Goal: Browse casually

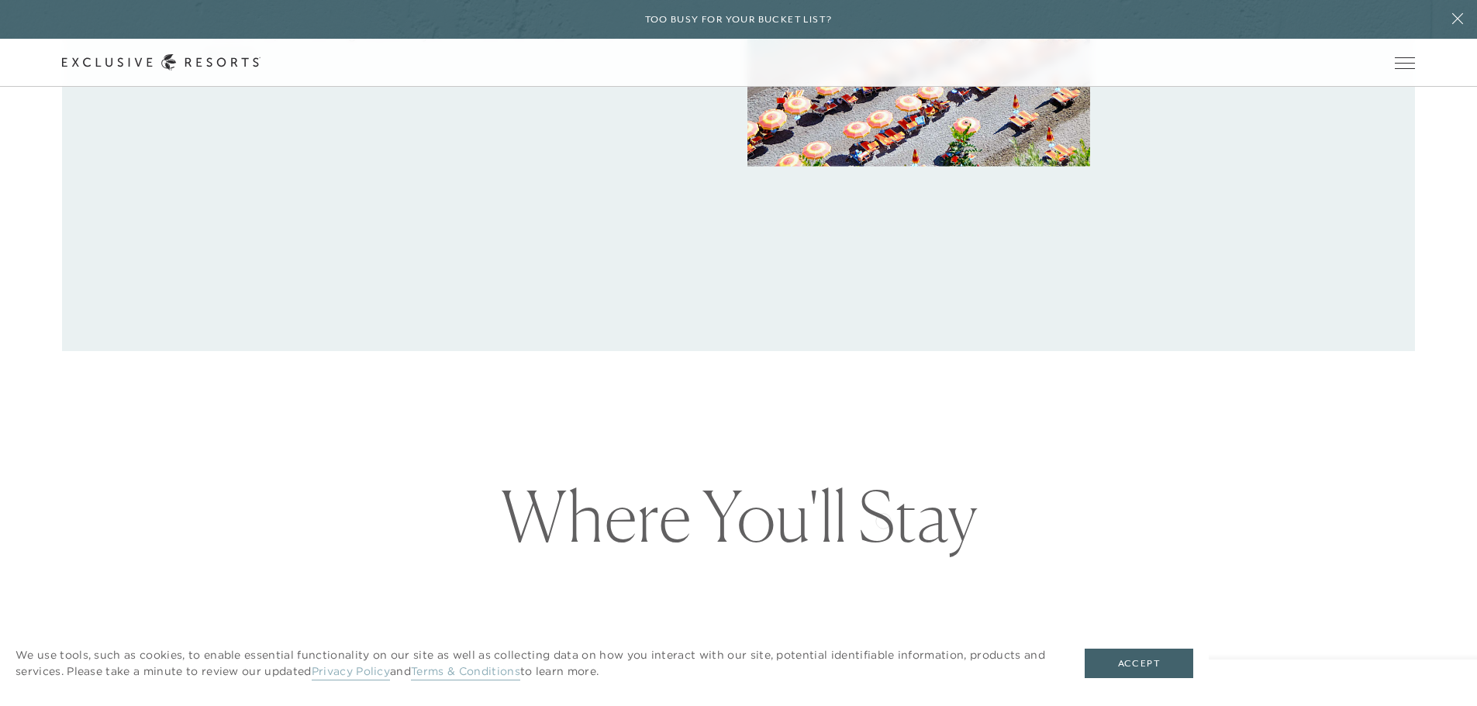
scroll to position [1318, 0]
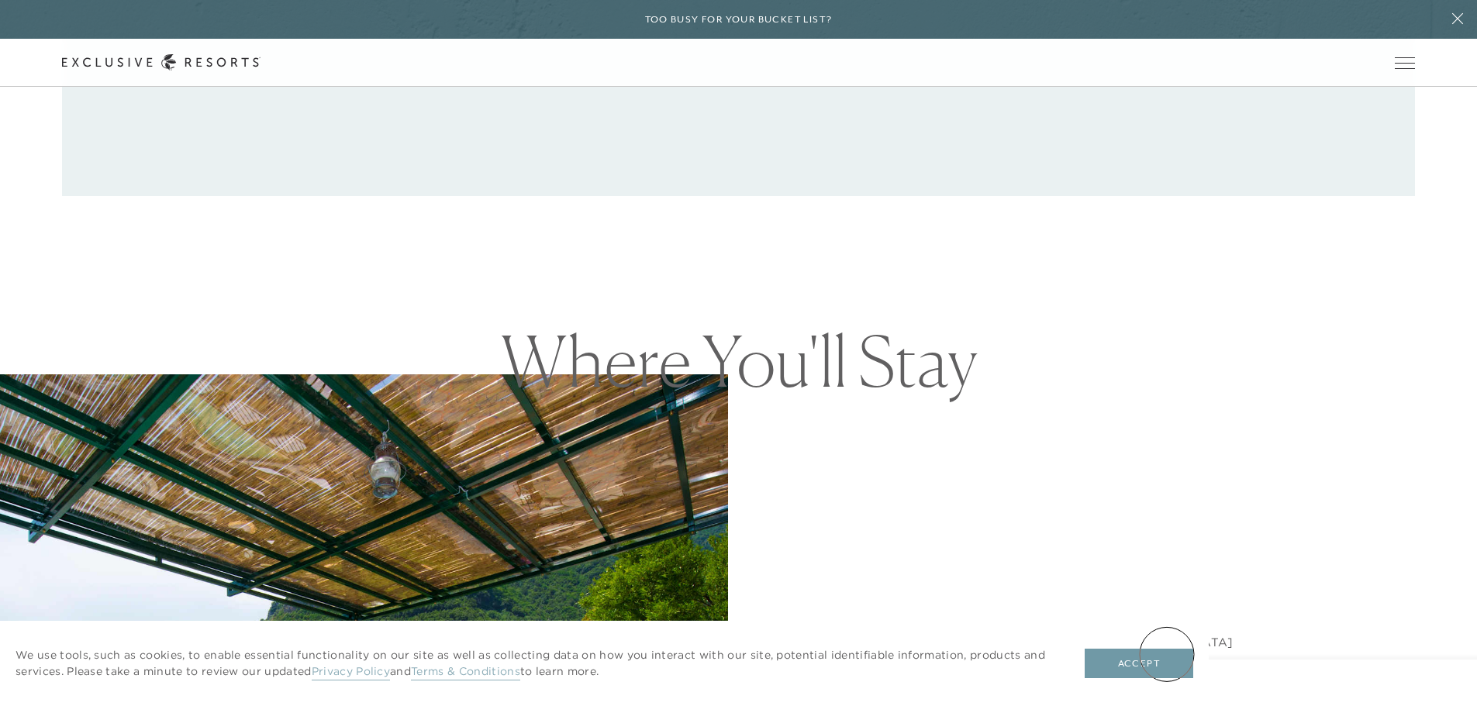
click at [1167, 654] on button "Accept" at bounding box center [1139, 663] width 109 height 29
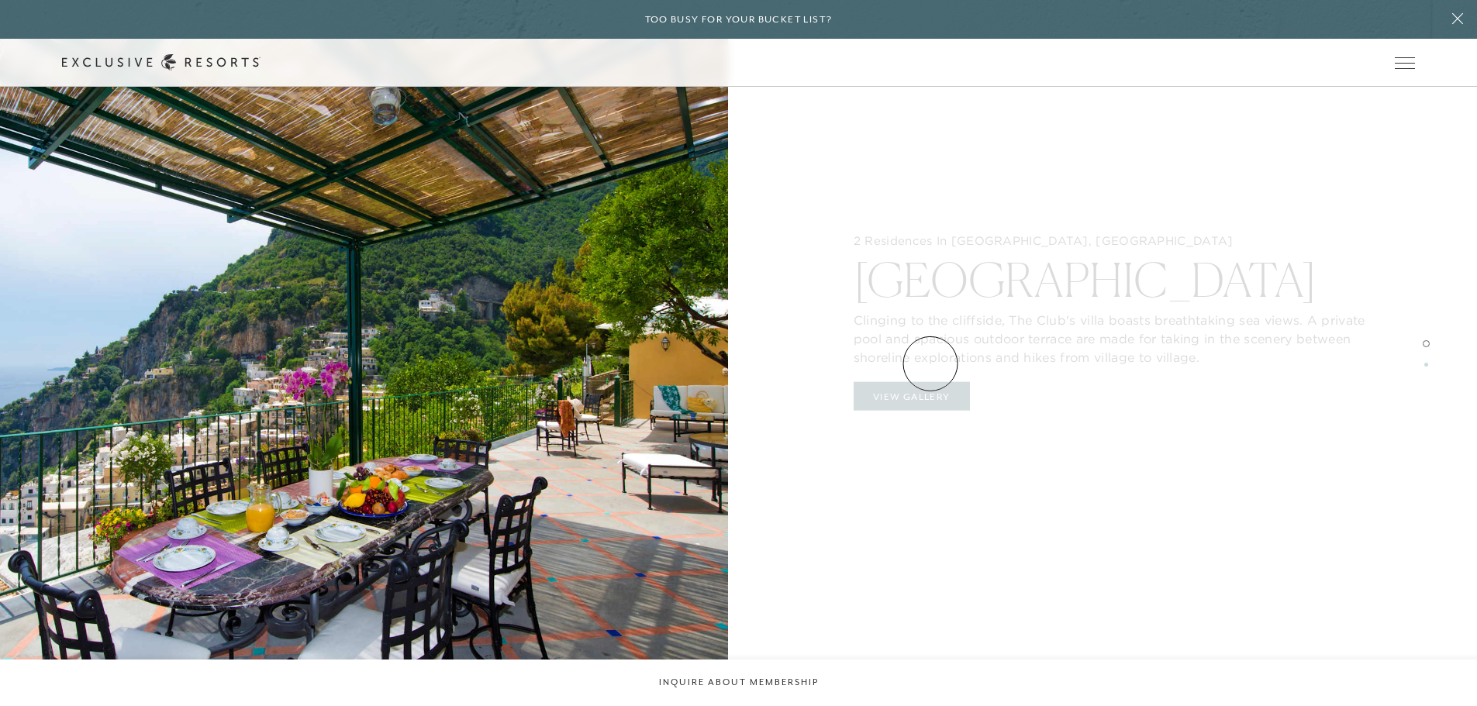
scroll to position [2171, 0]
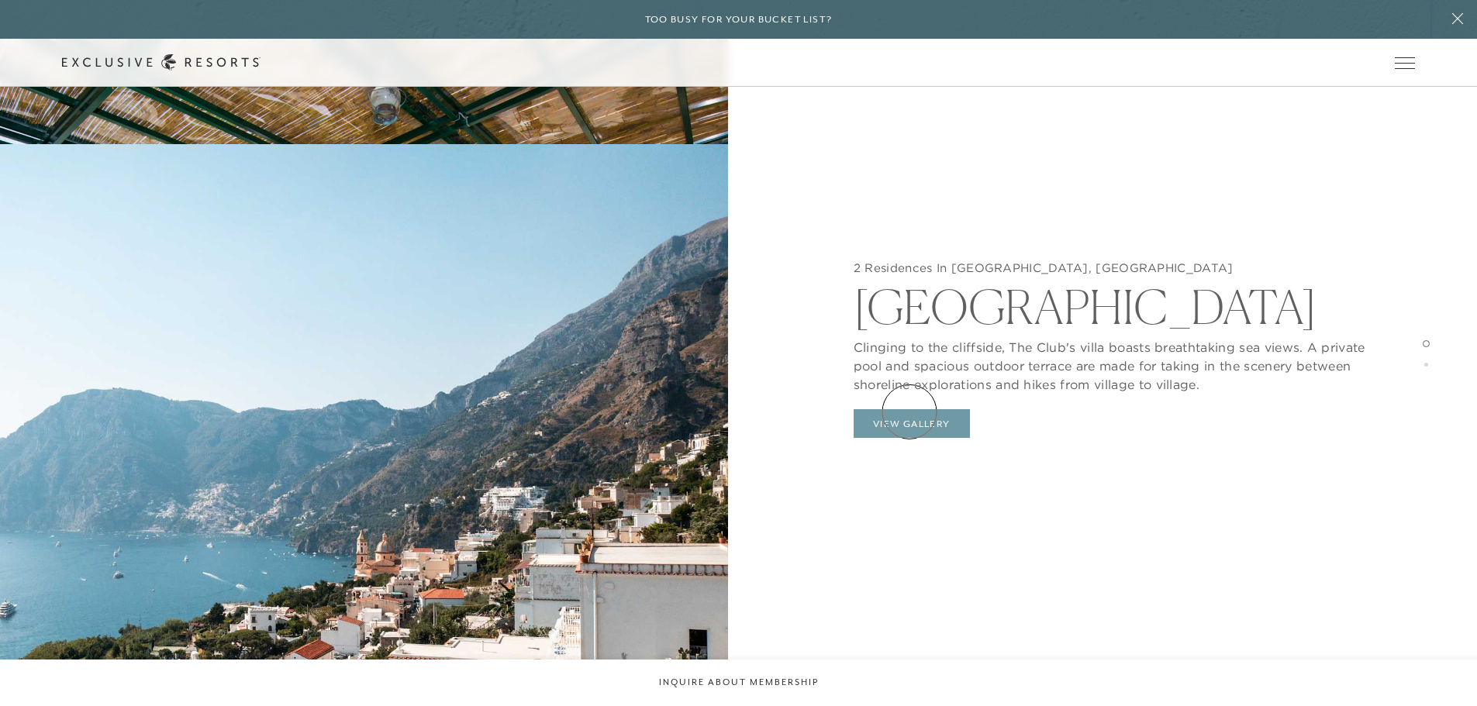
click at [911, 415] on button "View Gallery" at bounding box center [912, 423] width 116 height 29
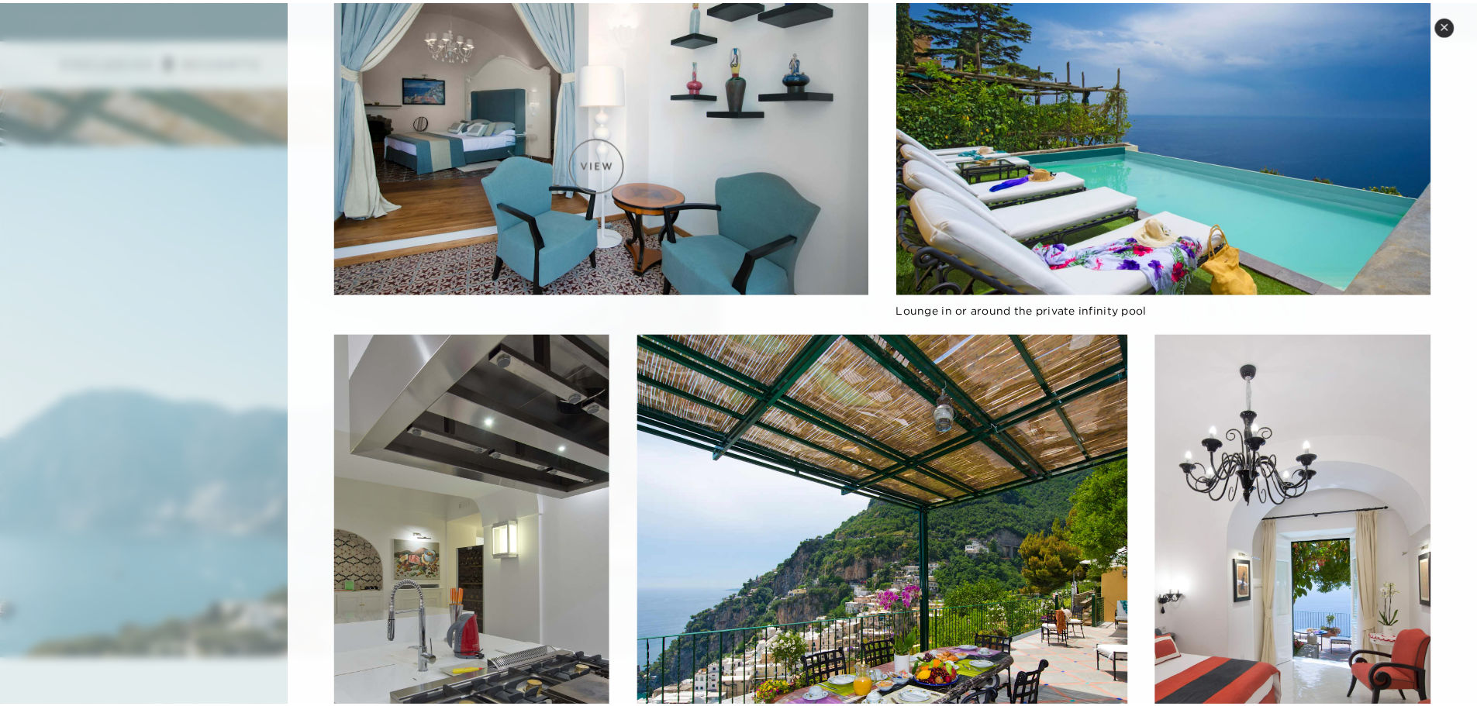
scroll to position [0, 0]
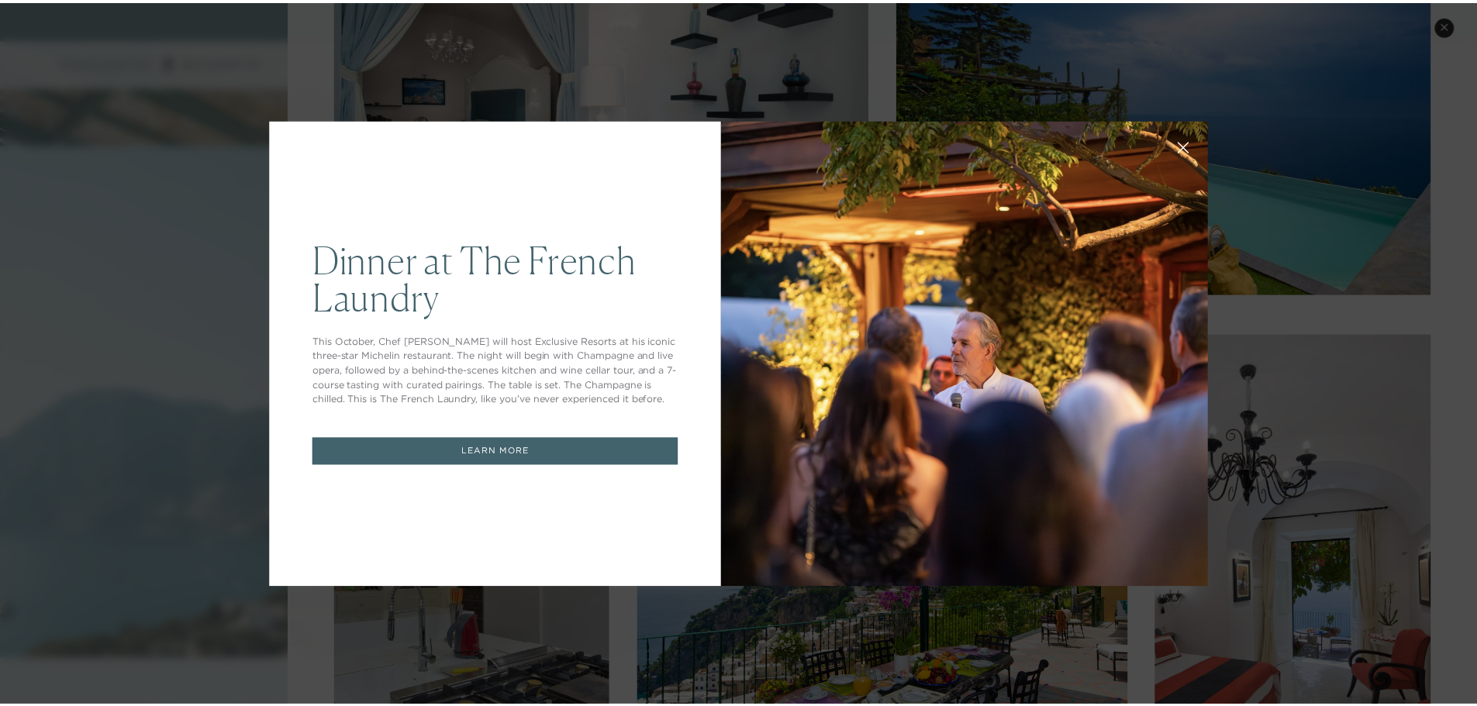
click at [1187, 143] on icon at bounding box center [1193, 148] width 12 height 12
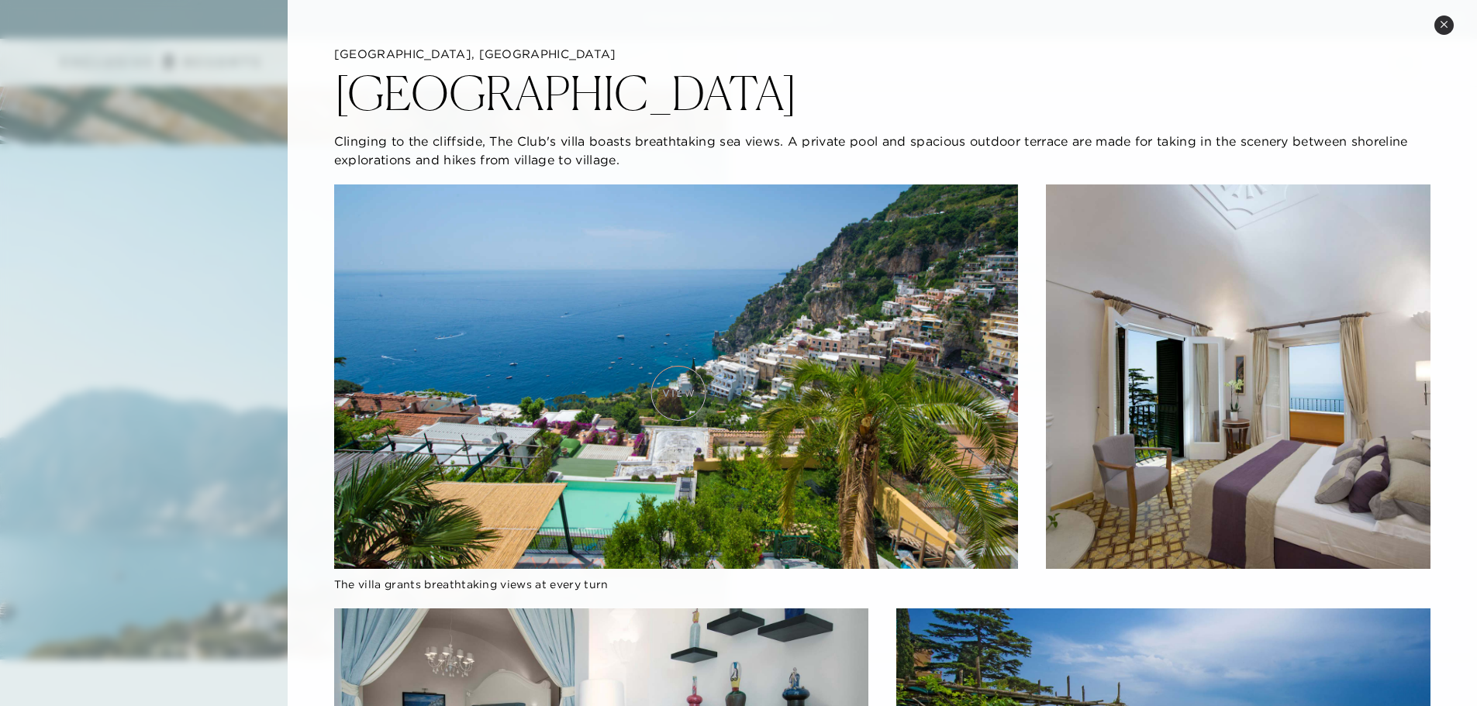
scroll to position [465, 0]
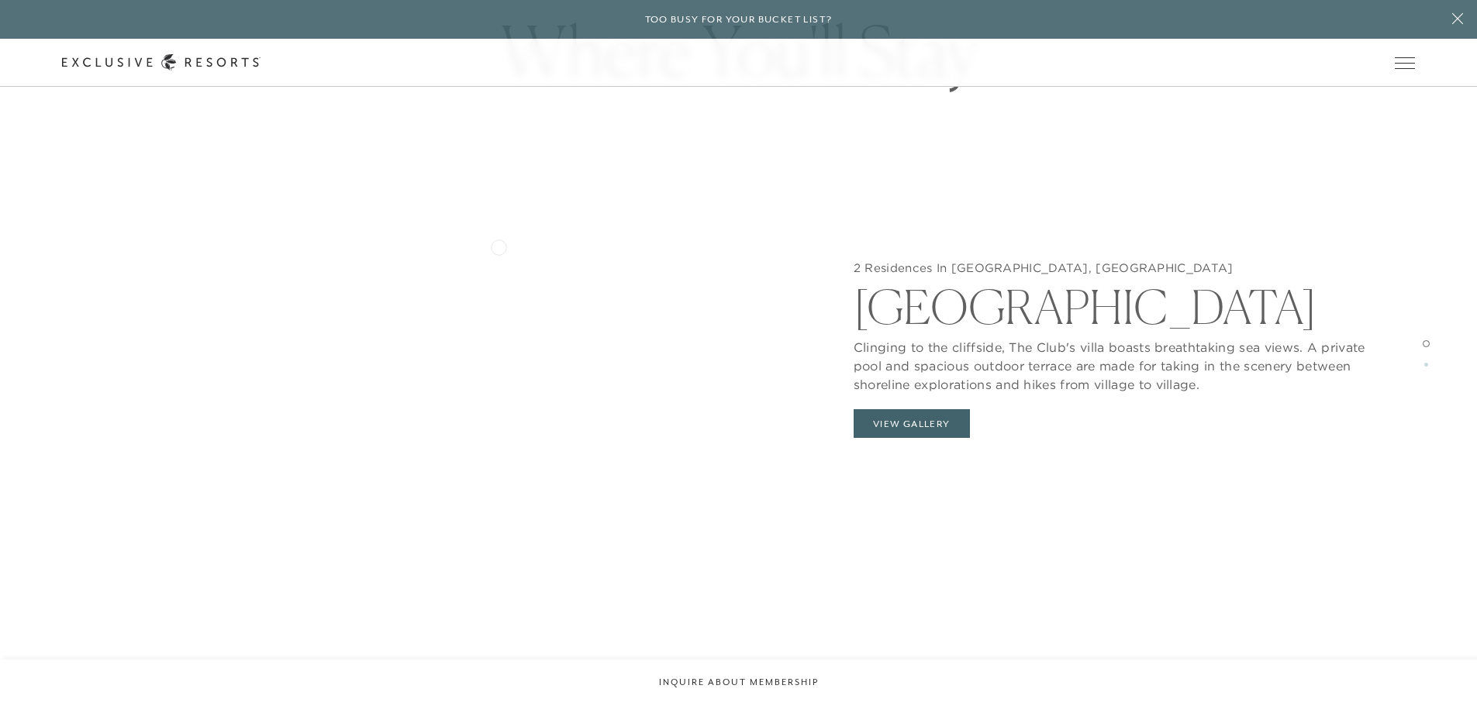
scroll to position [1706, 0]
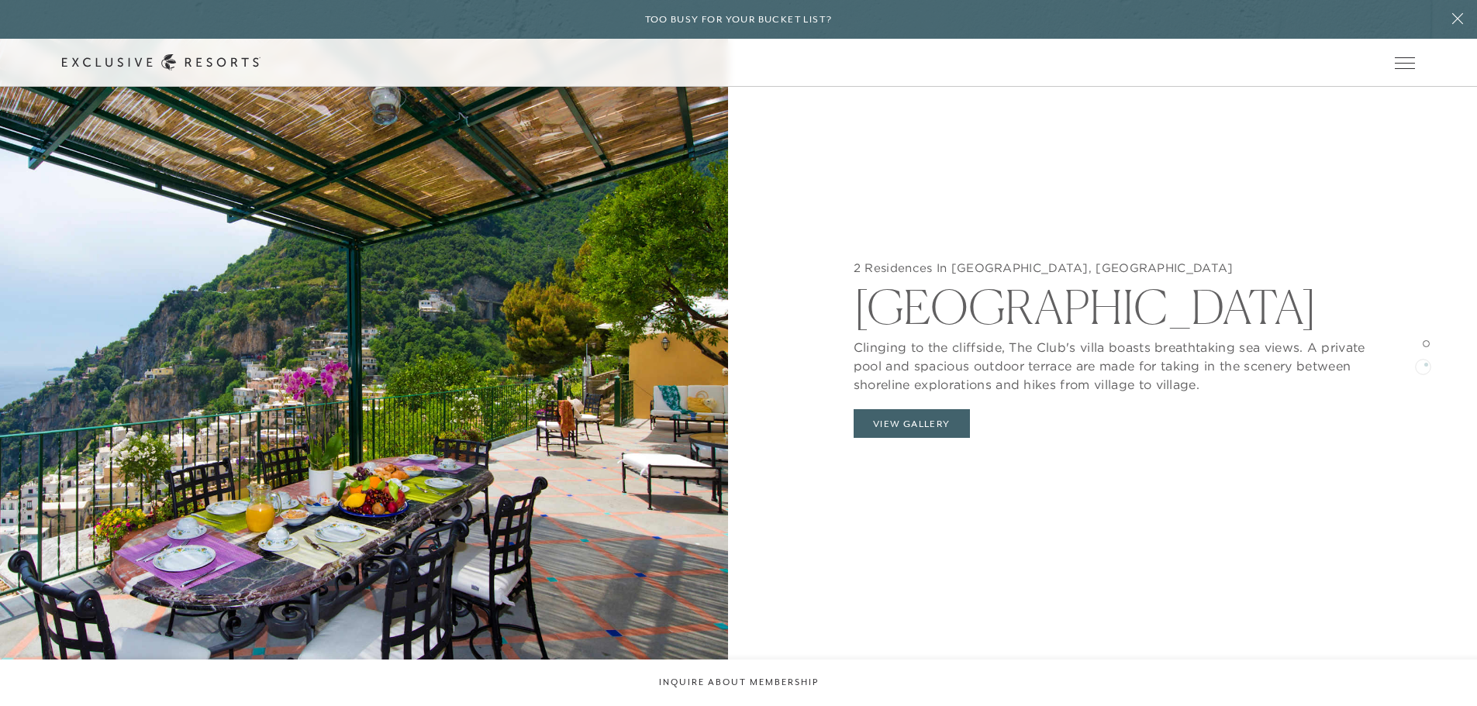
click at [1423, 365] on div at bounding box center [1426, 353] width 7 height 706
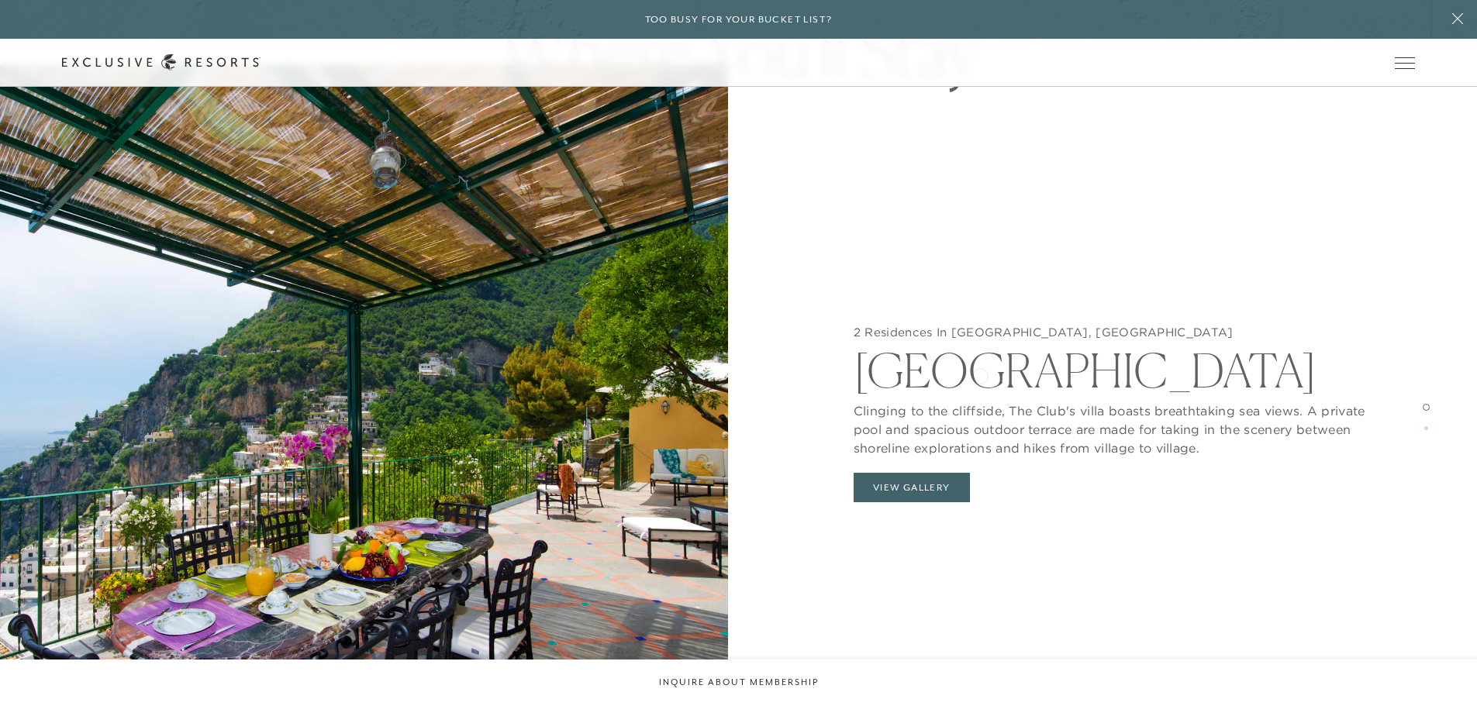
scroll to position [1551, 0]
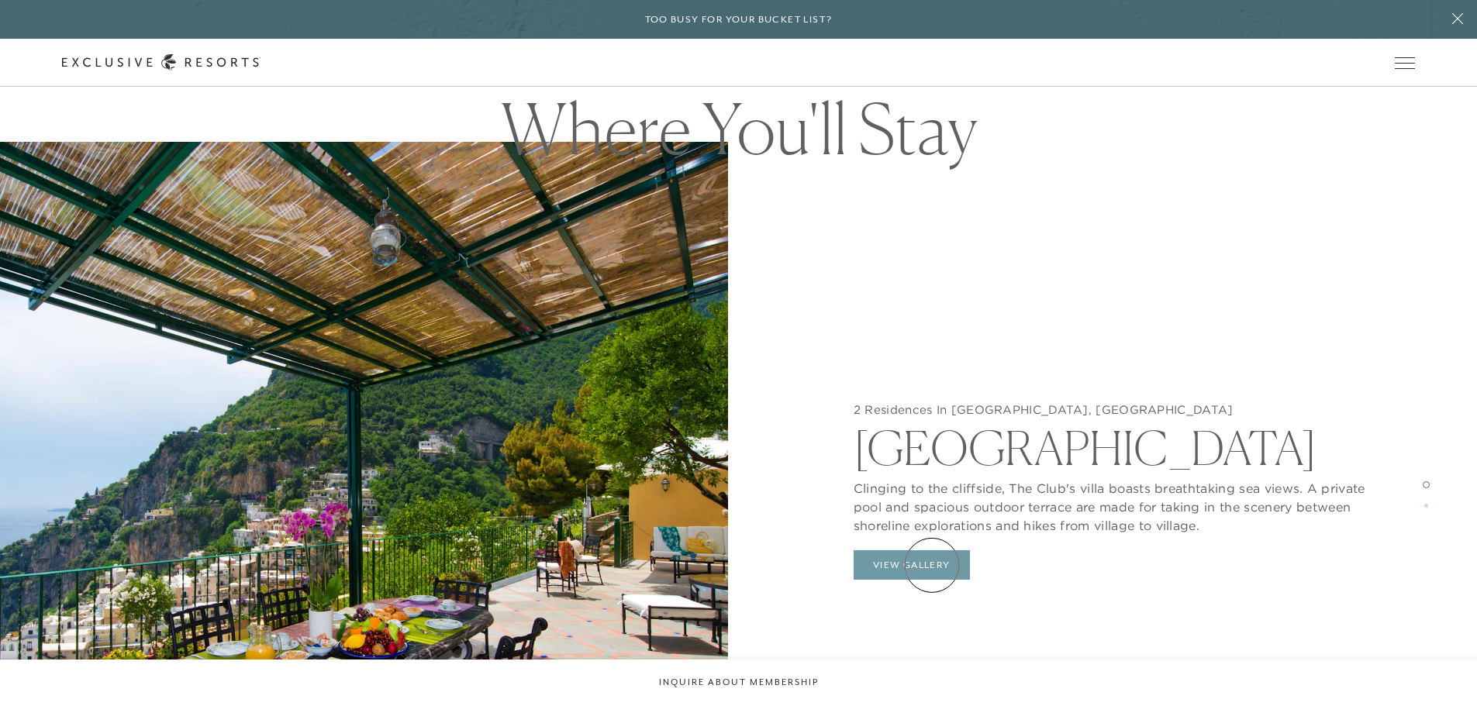
click at [932, 565] on button "View Gallery" at bounding box center [912, 565] width 116 height 29
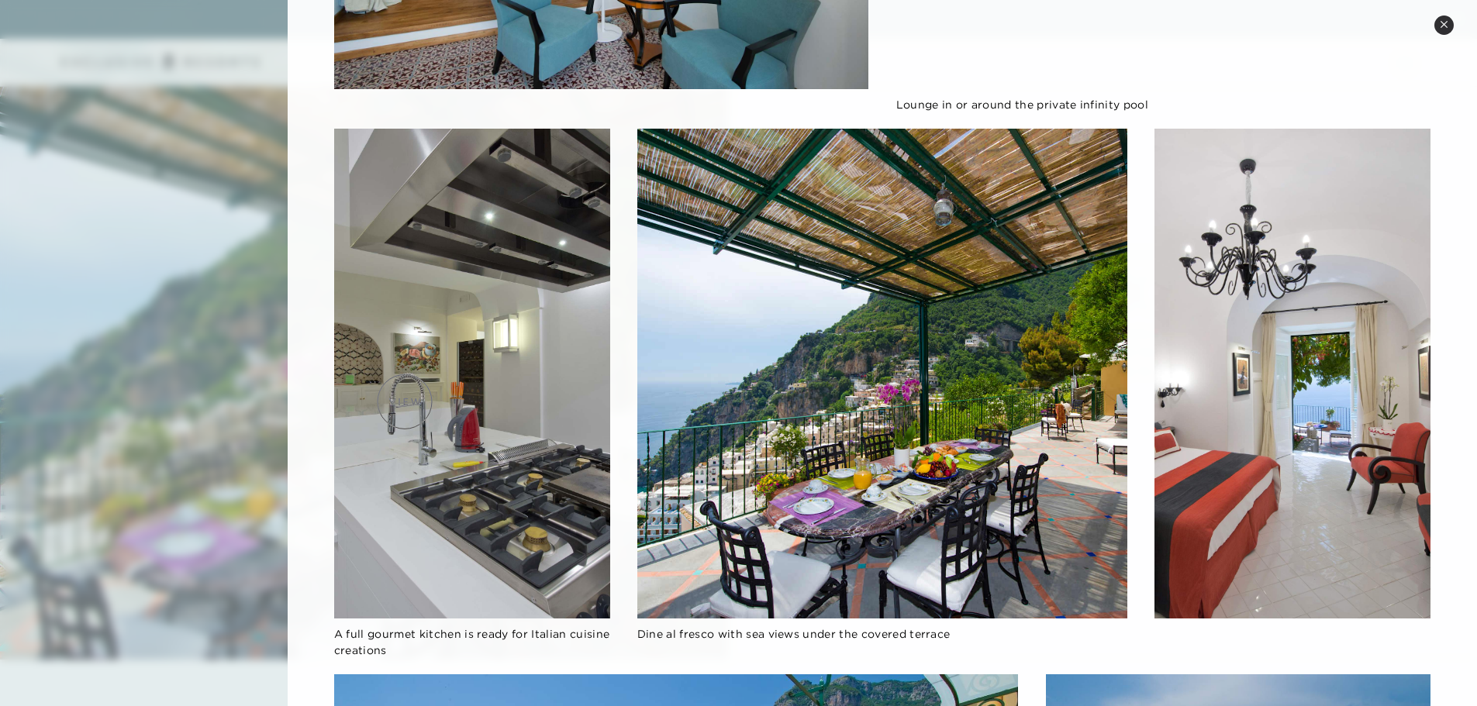
scroll to position [0, 0]
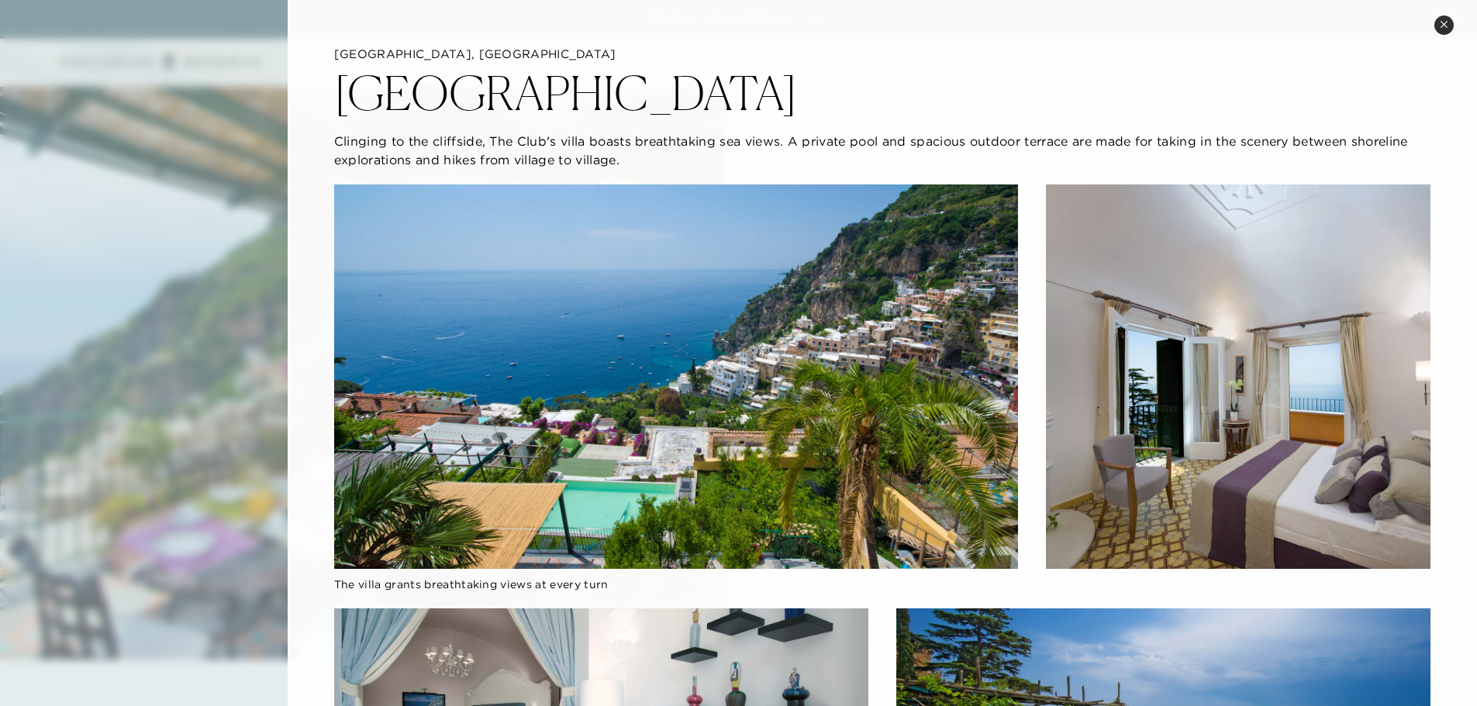
click at [167, 378] on div at bounding box center [738, 353] width 1477 height 706
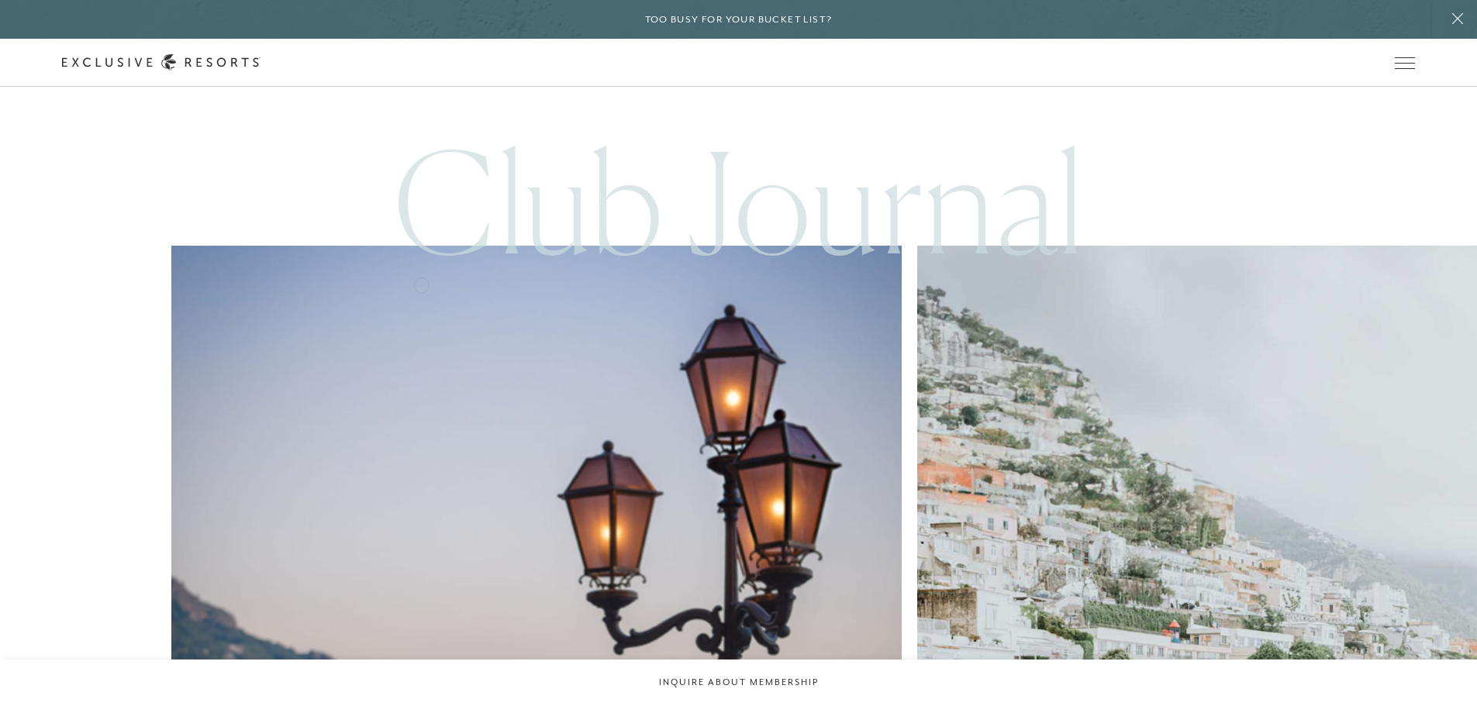
scroll to position [5292, 0]
